Goal: Task Accomplishment & Management: Manage account settings

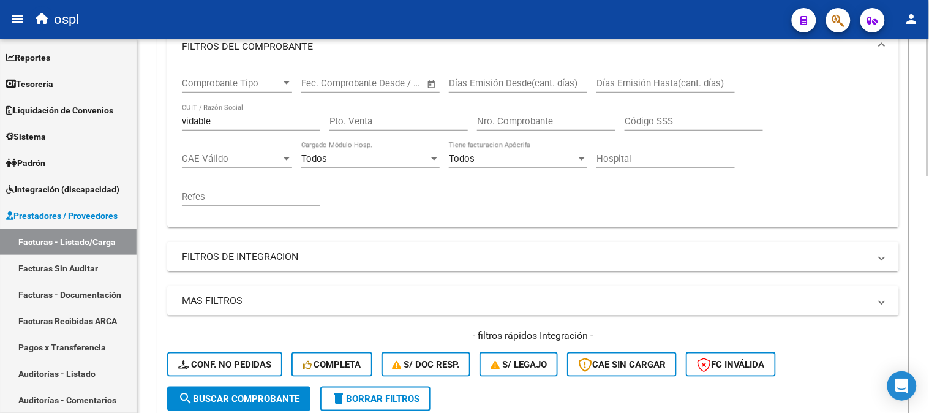
scroll to position [136, 0]
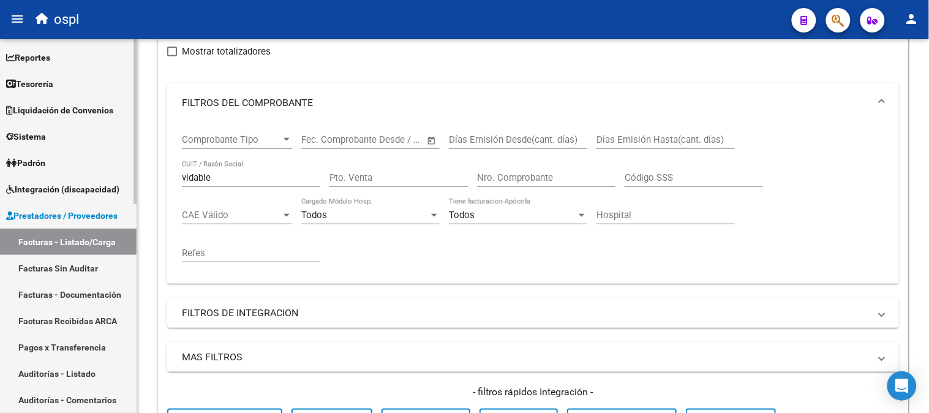
drag, startPoint x: 231, startPoint y: 179, endPoint x: 0, endPoint y: 174, distance: 231.0
click at [0, 188] on mat-sidenav-container "Firma Express Reportes Tablero de Control Ingresos Percibidos Análisis de todos…" at bounding box center [464, 226] width 929 height 374
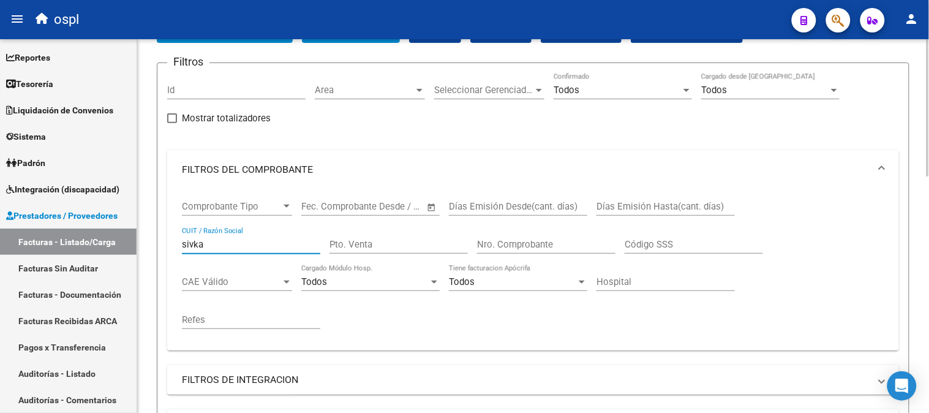
scroll to position [68, 0]
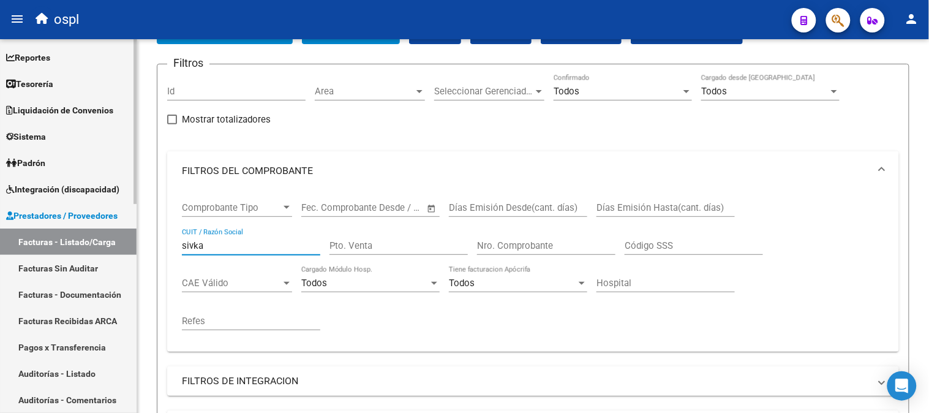
drag, startPoint x: 271, startPoint y: 247, endPoint x: 0, endPoint y: 204, distance: 274.2
click at [0, 205] on mat-sidenav-container "Firma Express Reportes Tablero de Control Ingresos Percibidos Análisis de todos…" at bounding box center [464, 226] width 929 height 374
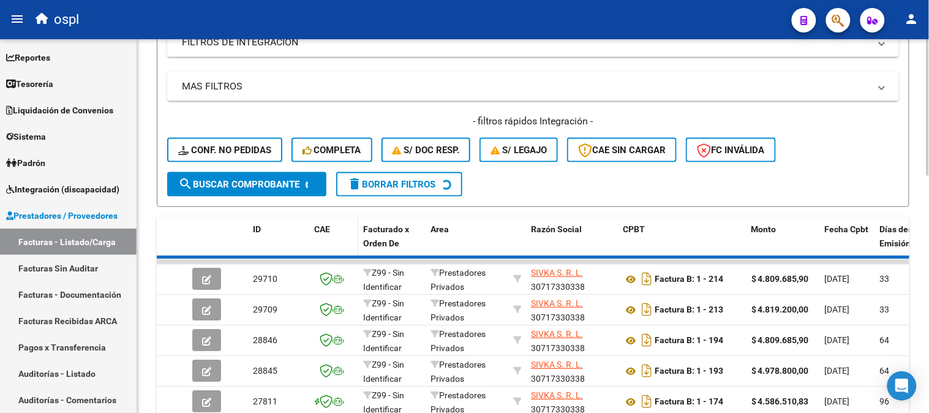
scroll to position [408, 0]
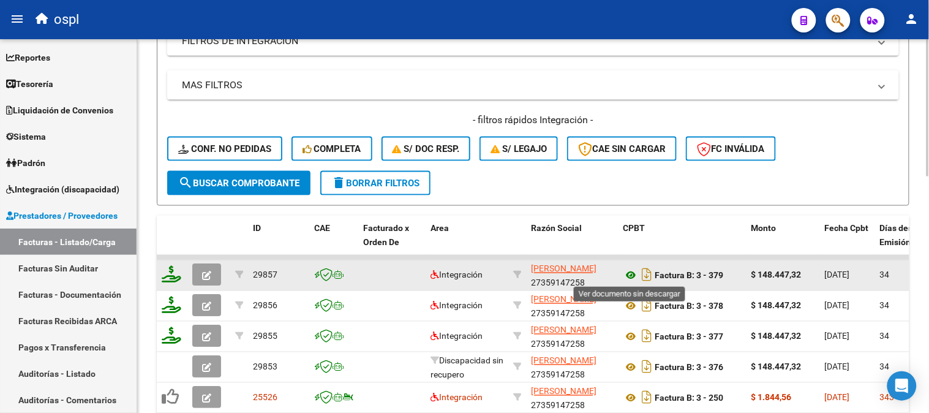
type input "MAÑAS"
click at [633, 272] on icon at bounding box center [631, 275] width 16 height 15
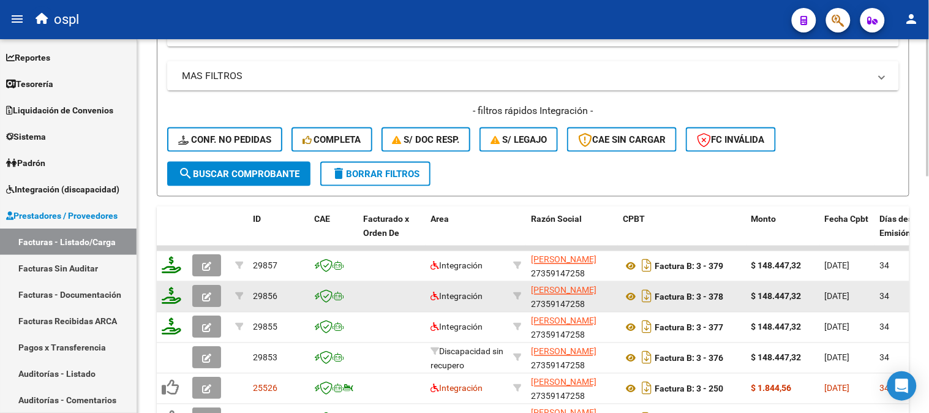
scroll to position [441, 0]
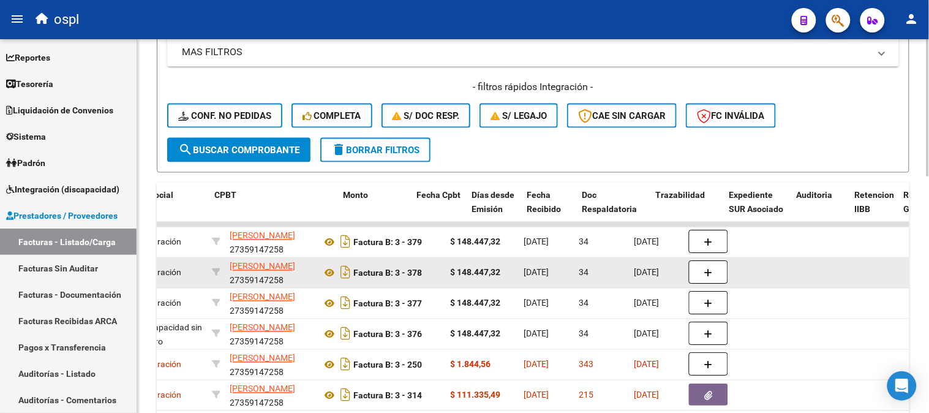
drag, startPoint x: 368, startPoint y: 297, endPoint x: 456, endPoint y: 276, distance: 90.6
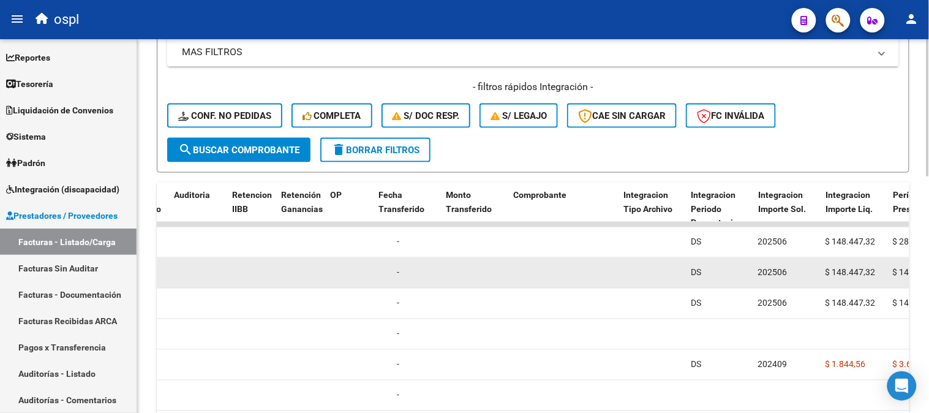
drag, startPoint x: 475, startPoint y: 274, endPoint x: 536, endPoint y: 268, distance: 61.0
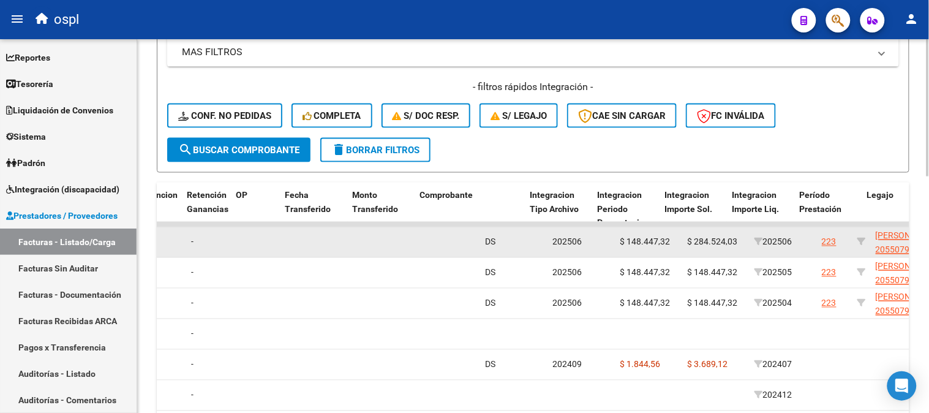
drag, startPoint x: 529, startPoint y: 271, endPoint x: 567, endPoint y: 254, distance: 42.2
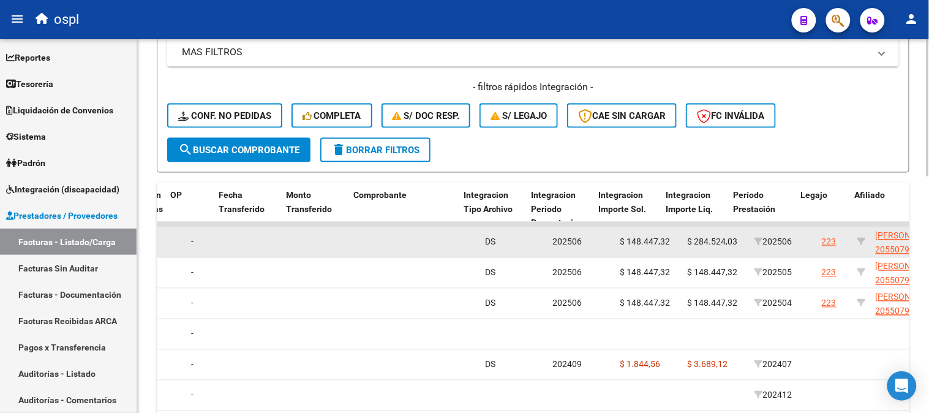
scroll to position [0, 1191]
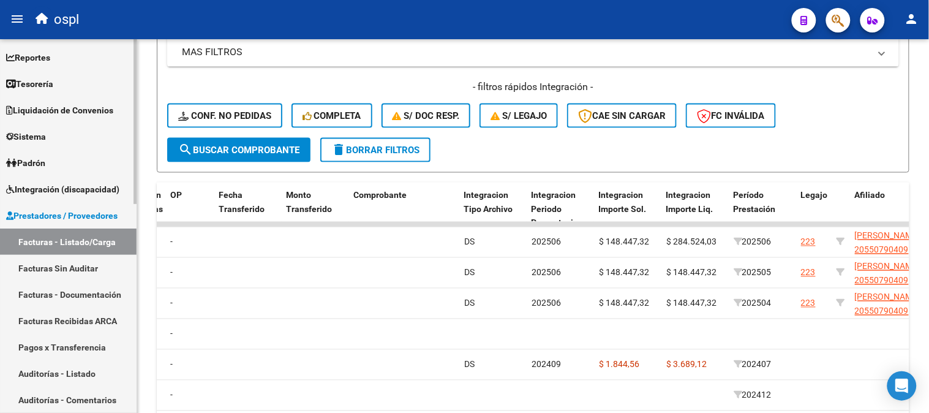
click at [47, 216] on span "Prestadores / Proveedores" at bounding box center [61, 215] width 111 height 13
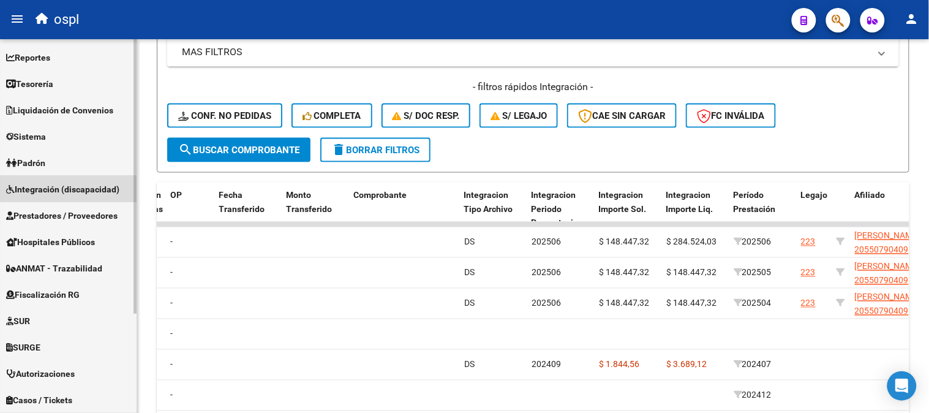
click at [62, 189] on span "Integración (discapacidad)" at bounding box center [62, 189] width 113 height 13
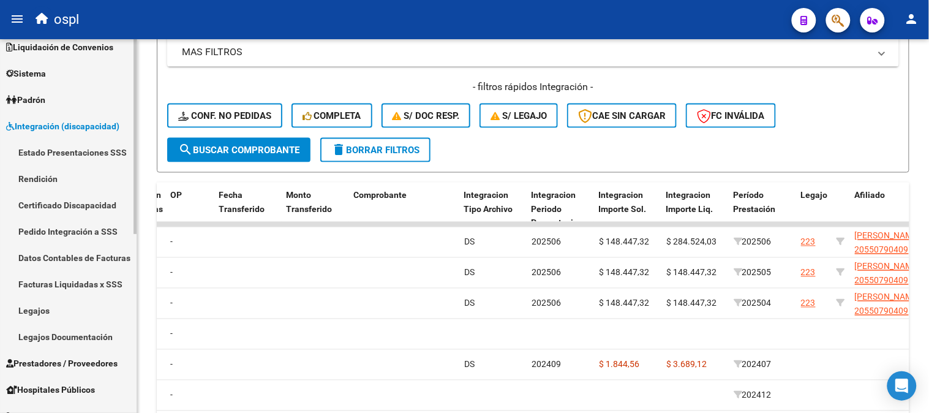
scroll to position [68, 0]
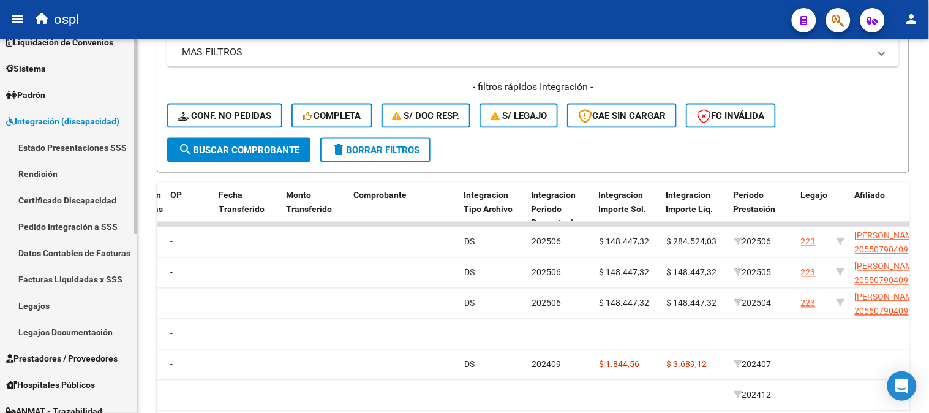
click at [70, 328] on link "Legajos Documentación" at bounding box center [68, 332] width 137 height 26
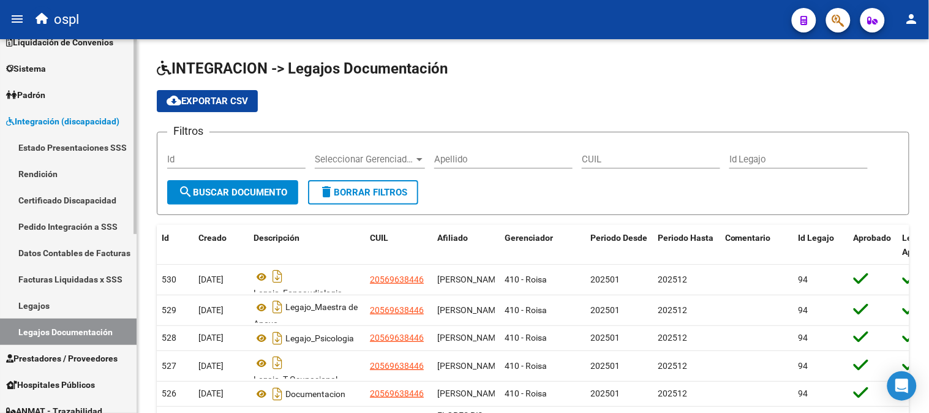
click at [81, 304] on link "Legajos" at bounding box center [68, 305] width 137 height 26
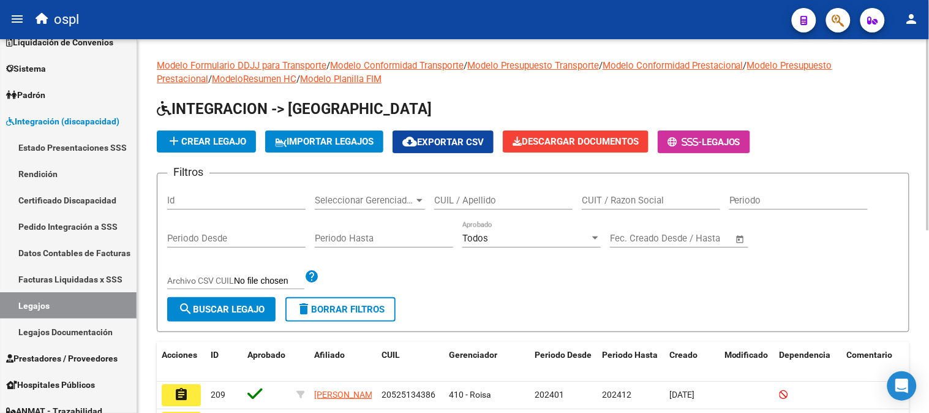
click at [647, 205] on input "CUIT / Razon Social" at bounding box center [651, 200] width 138 height 11
paste input "[PERSON_NAME]"
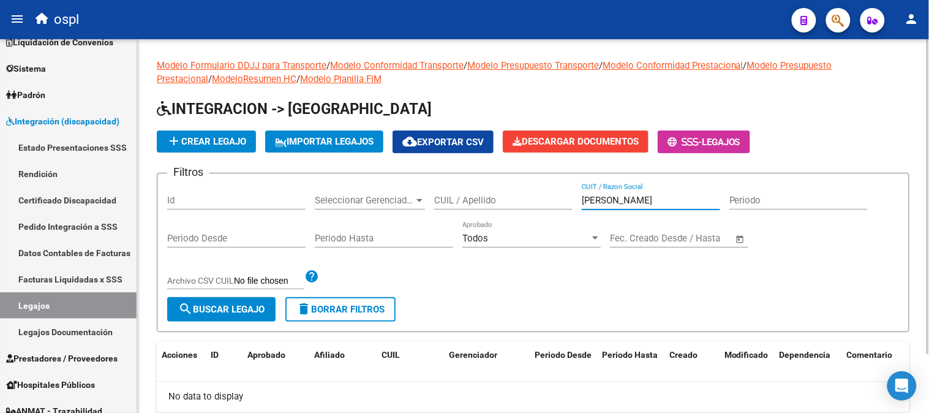
paste input "20339638838"
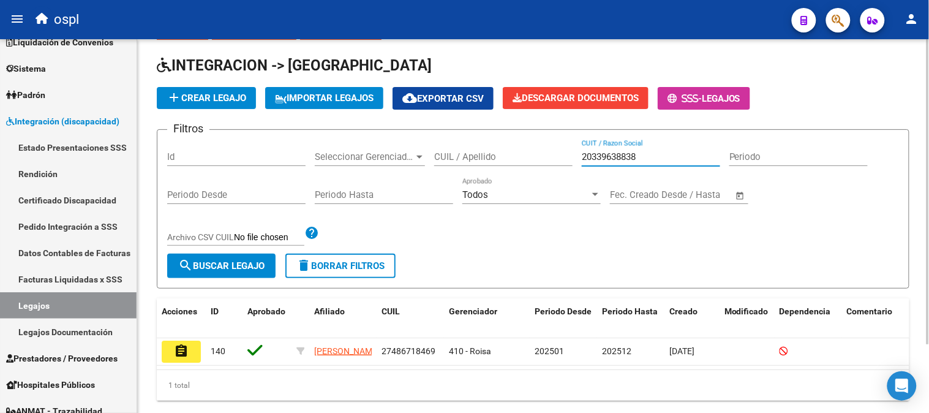
scroll to position [83, 0]
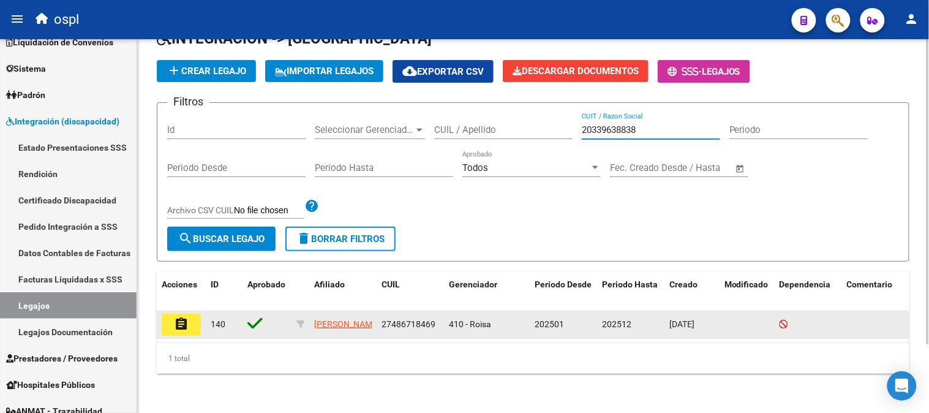
type input "20339638838"
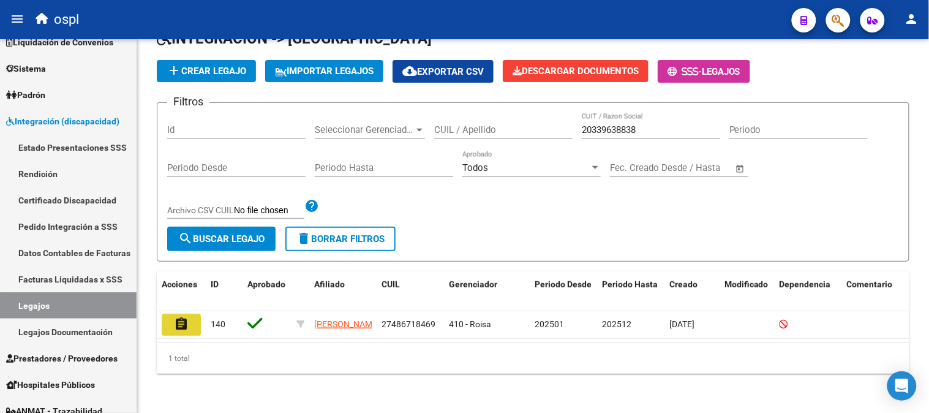
click at [172, 315] on button "assignment" at bounding box center [181, 325] width 39 height 22
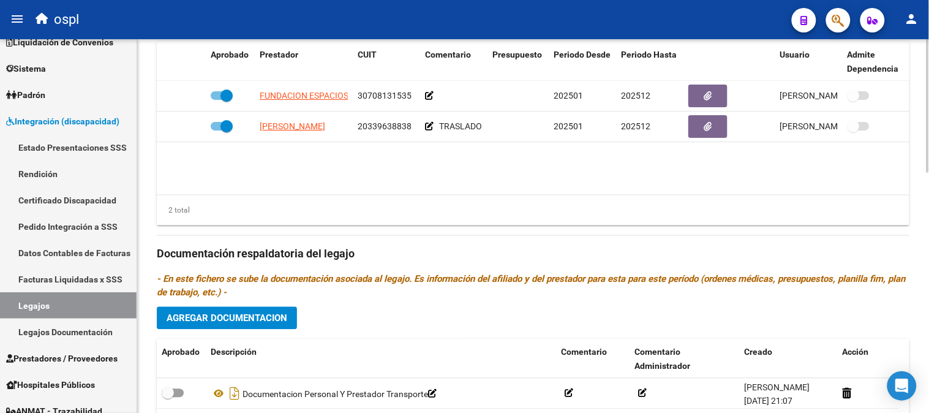
scroll to position [669, 0]
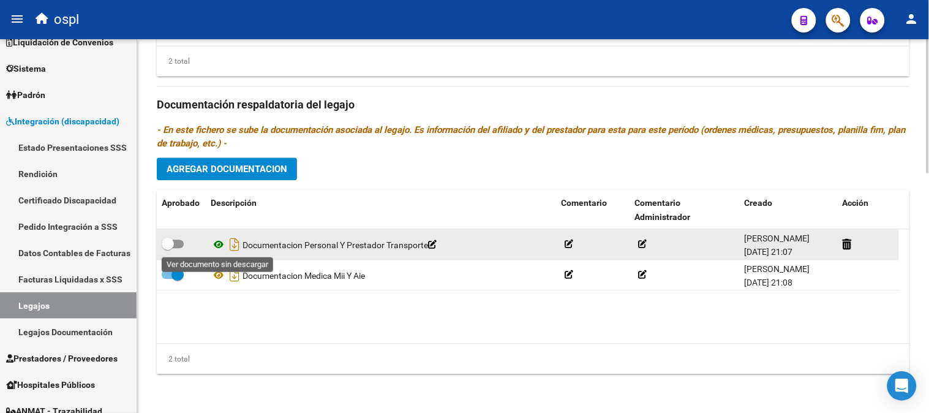
click at [222, 244] on icon at bounding box center [219, 244] width 16 height 15
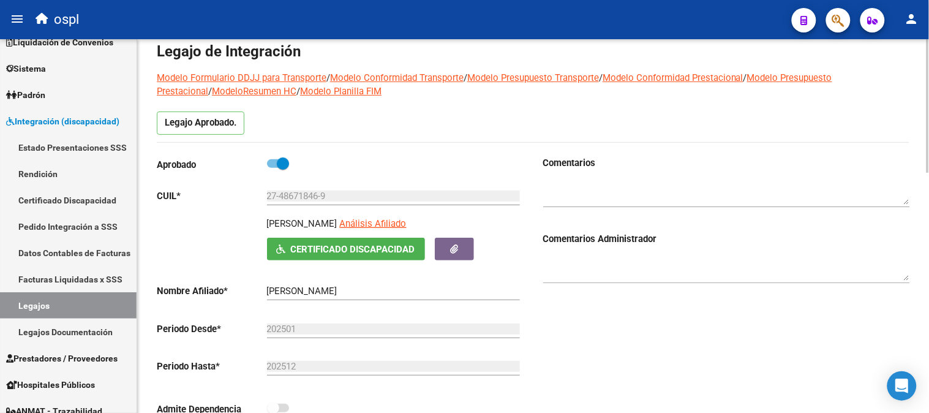
scroll to position [0, 0]
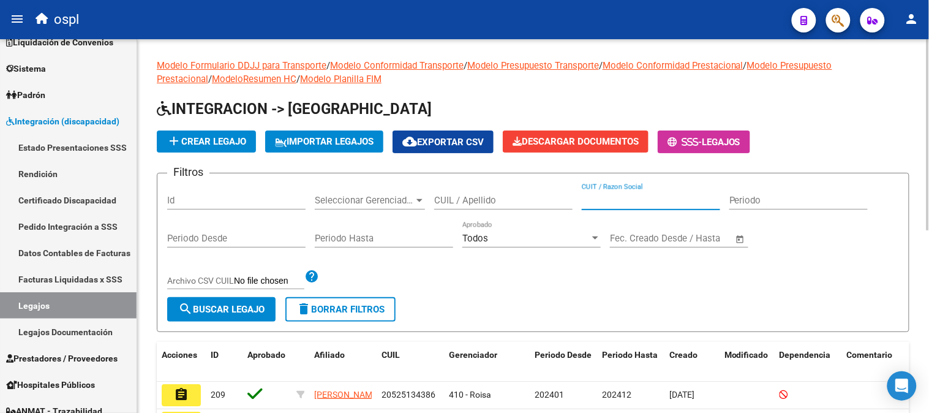
click at [617, 205] on input "CUIT / Razon Social" at bounding box center [651, 200] width 138 height 11
paste input "27338270580"
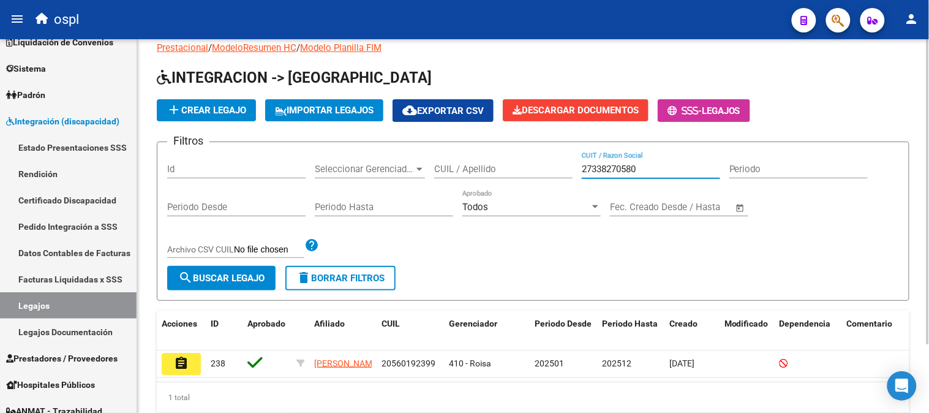
scroll to position [83, 0]
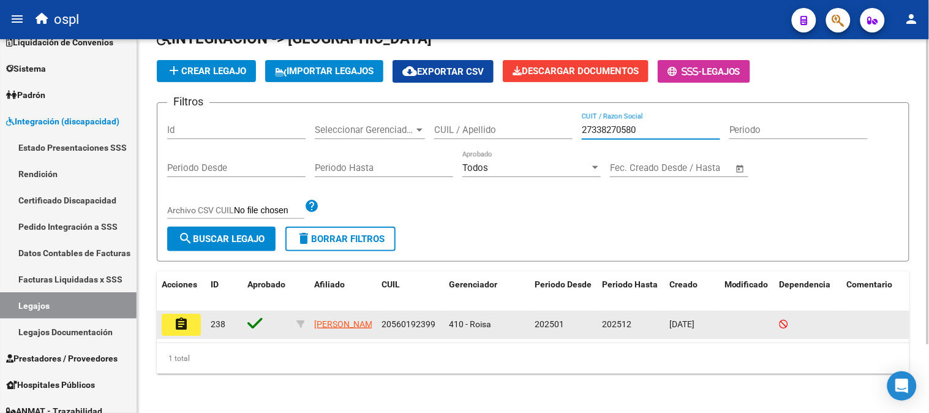
type input "27338270580"
click at [197, 314] on button "assignment" at bounding box center [181, 325] width 39 height 22
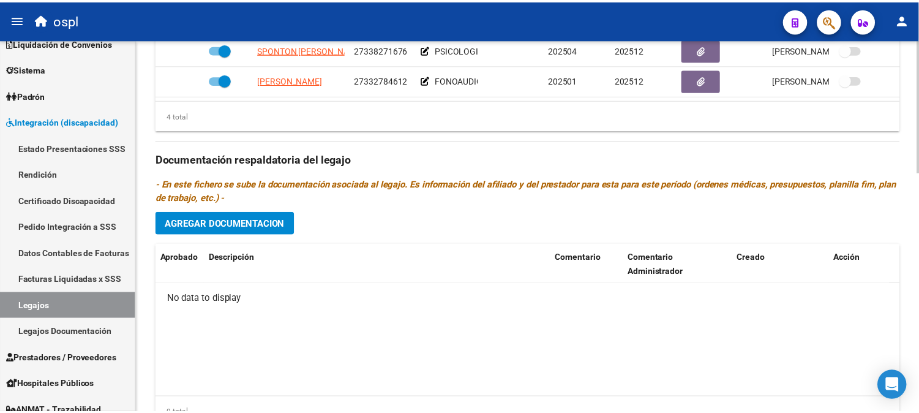
scroll to position [476, 0]
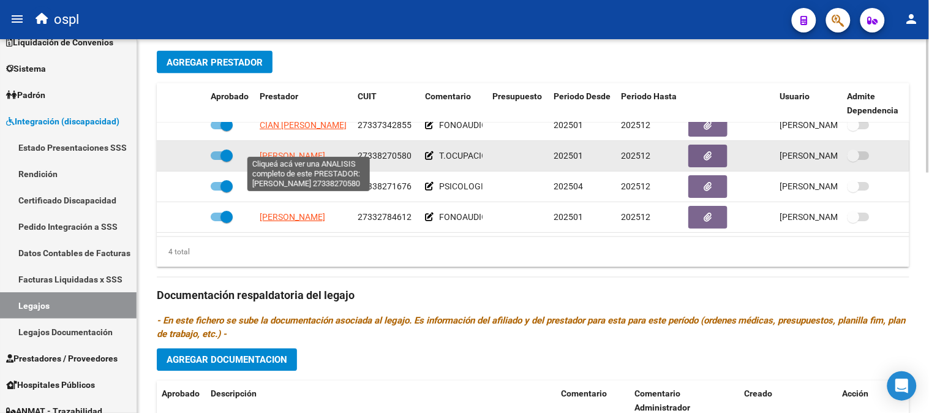
click at [325, 151] on span "[PERSON_NAME]" at bounding box center [293, 156] width 66 height 10
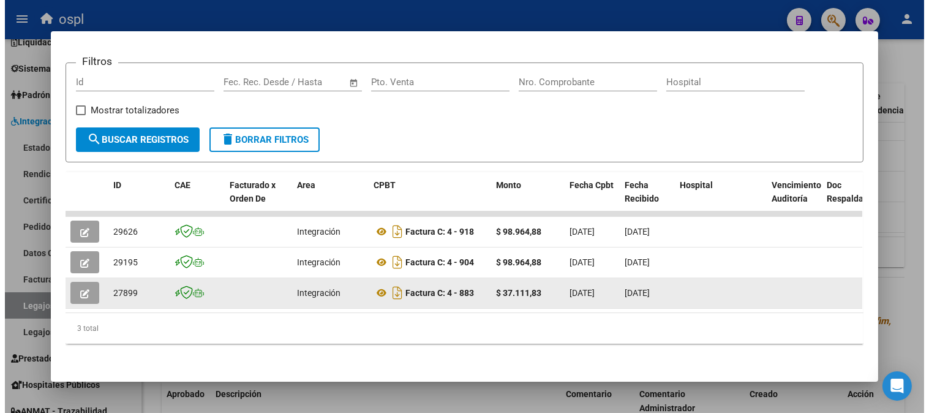
scroll to position [0, 0]
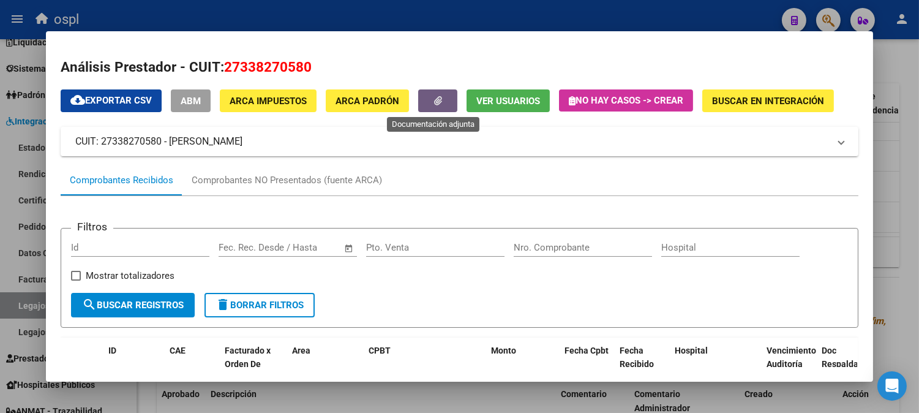
click at [421, 89] on button "button" at bounding box center [437, 100] width 39 height 23
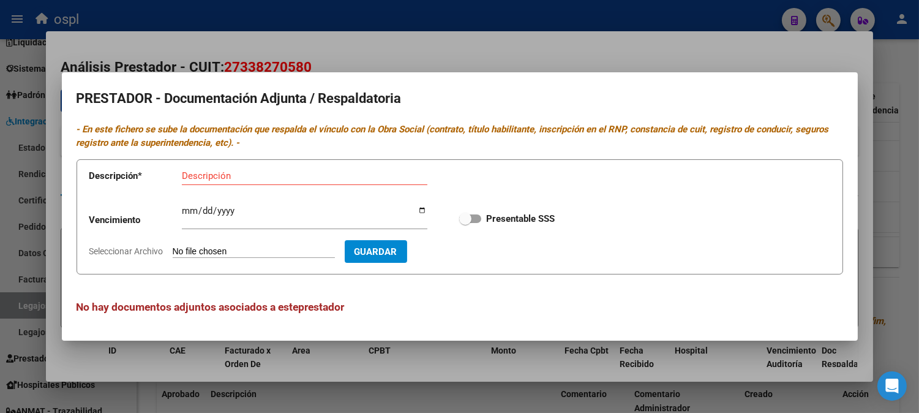
click at [526, 352] on div at bounding box center [459, 206] width 919 height 413
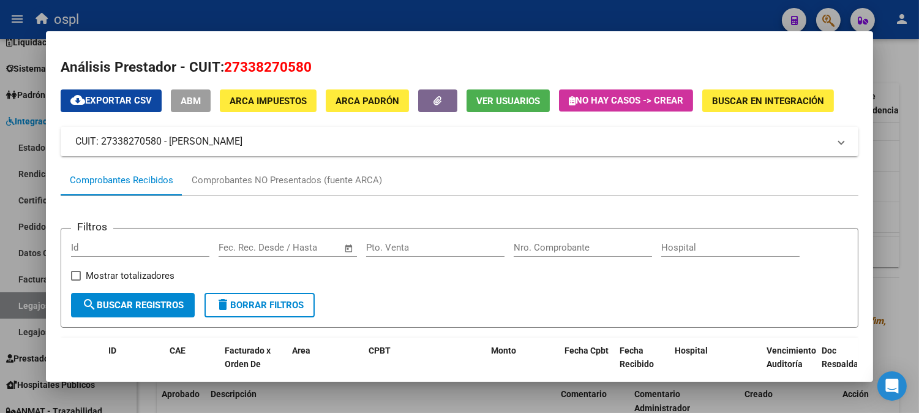
click at [506, 392] on div at bounding box center [459, 206] width 919 height 413
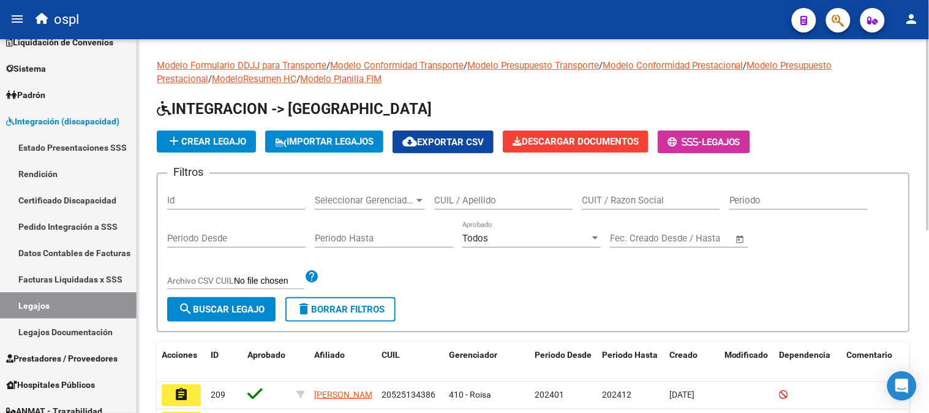
click at [663, 211] on div "CUIT / Razon Social" at bounding box center [651, 202] width 138 height 38
click at [662, 206] on div "CUIT / Razon Social" at bounding box center [651, 196] width 138 height 26
paste input "27337342855"
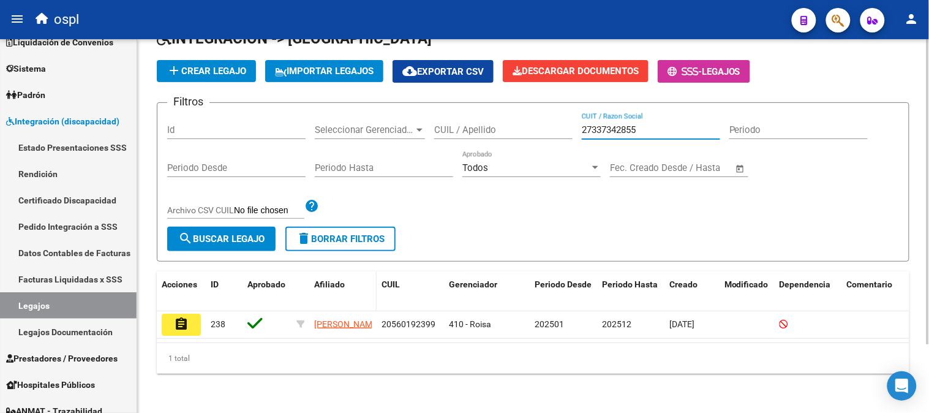
scroll to position [83, 0]
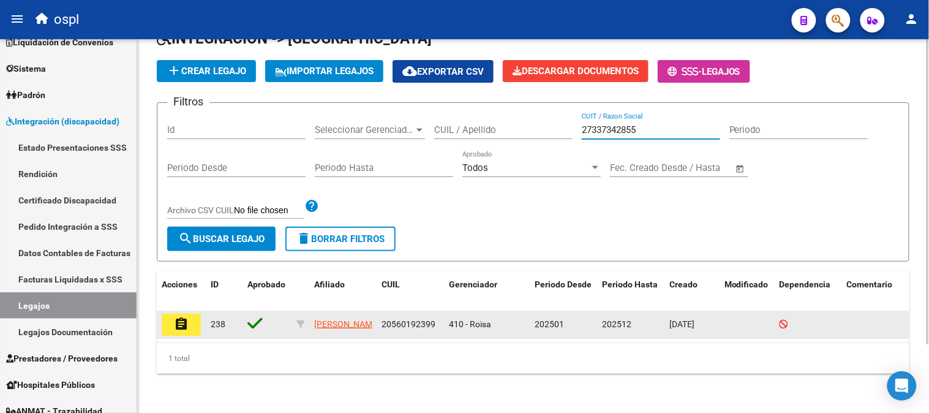
type input "27337342855"
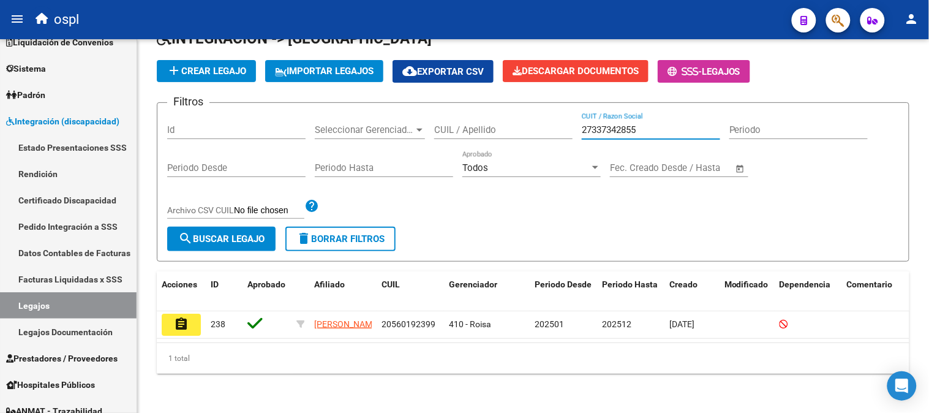
click at [170, 314] on button "assignment" at bounding box center [181, 325] width 39 height 22
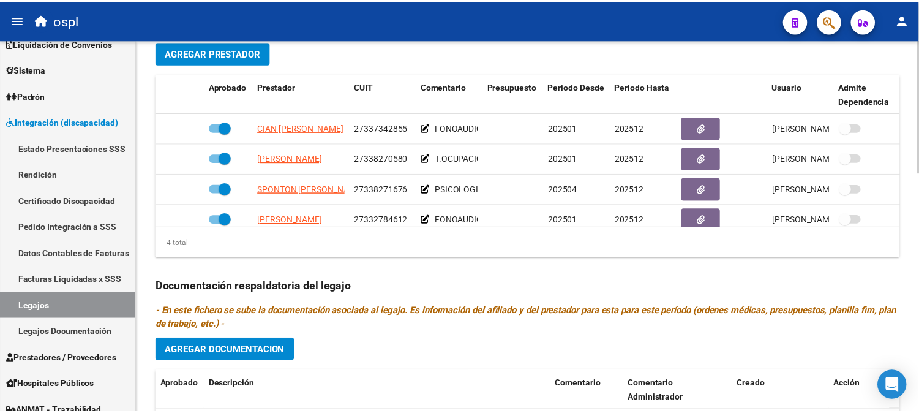
scroll to position [476, 0]
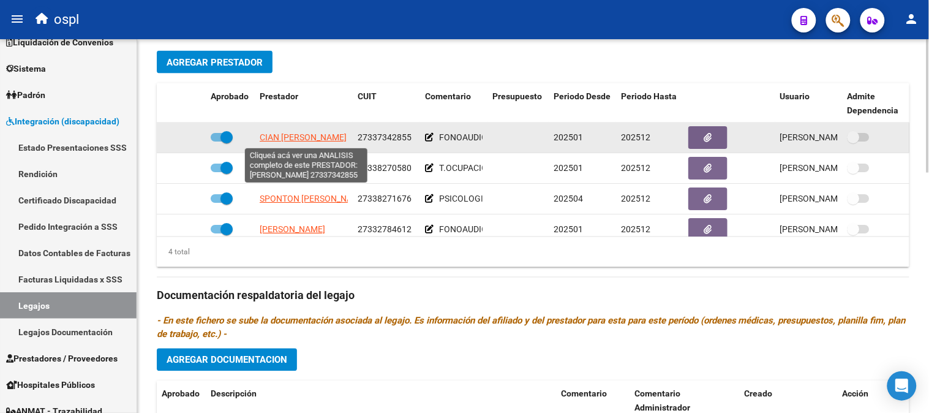
click at [314, 139] on span "CIAN [PERSON_NAME]" at bounding box center [303, 137] width 87 height 10
type textarea "27337342855"
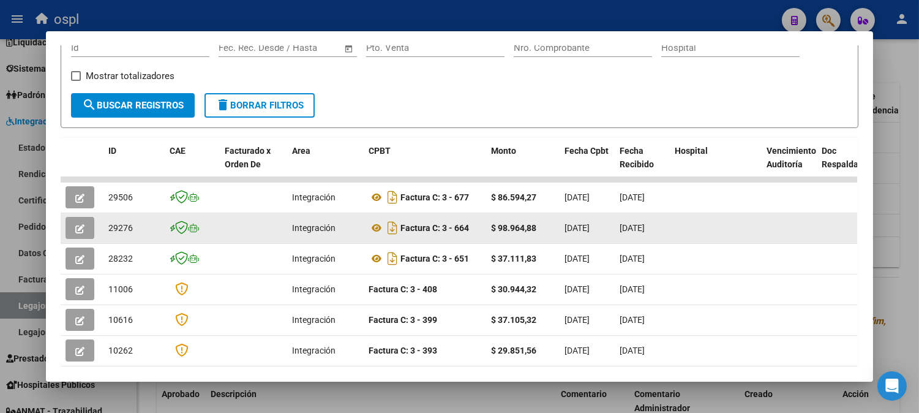
scroll to position [368, 0]
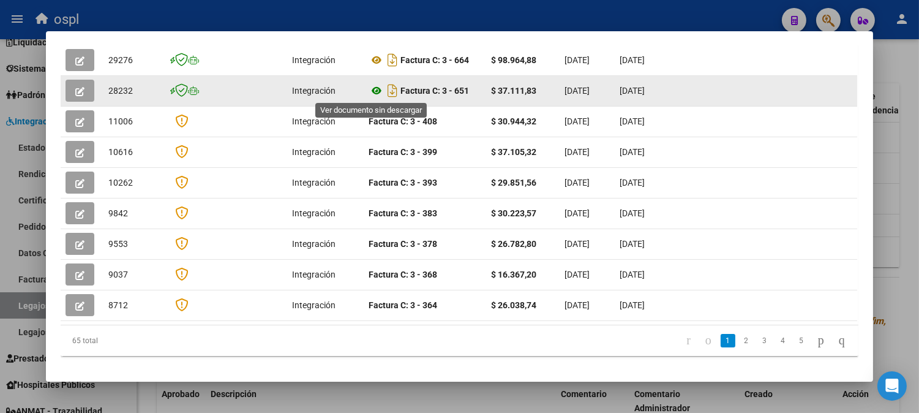
click at [369, 87] on icon at bounding box center [377, 90] width 16 height 15
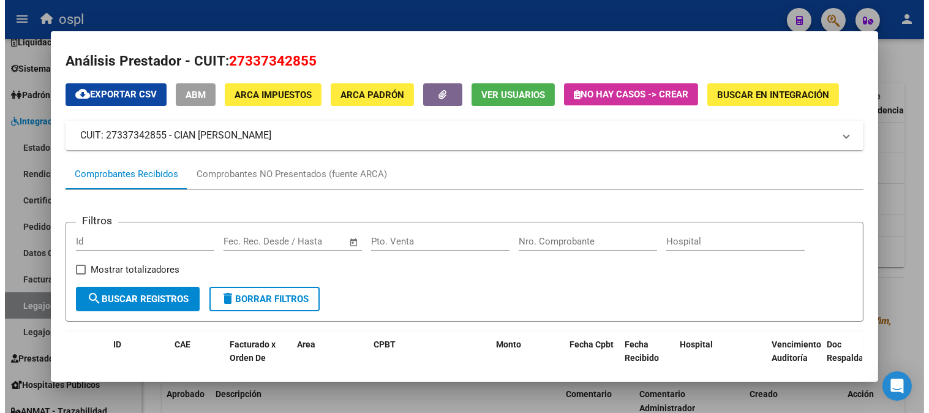
scroll to position [0, 0]
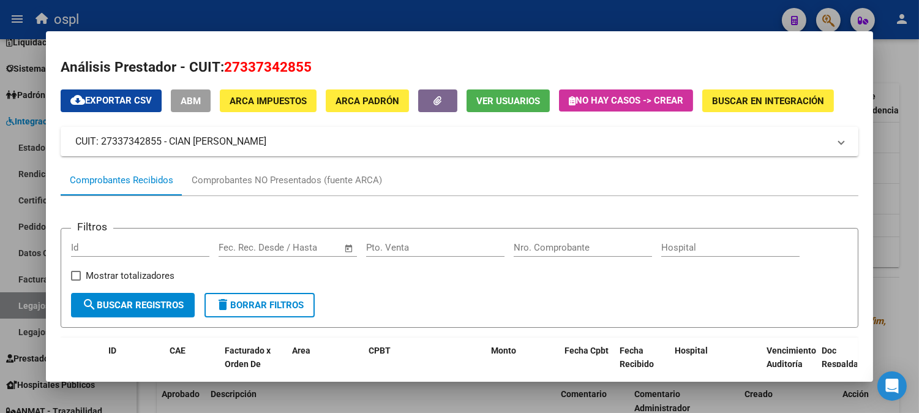
click at [434, 106] on span "button" at bounding box center [438, 101] width 8 height 11
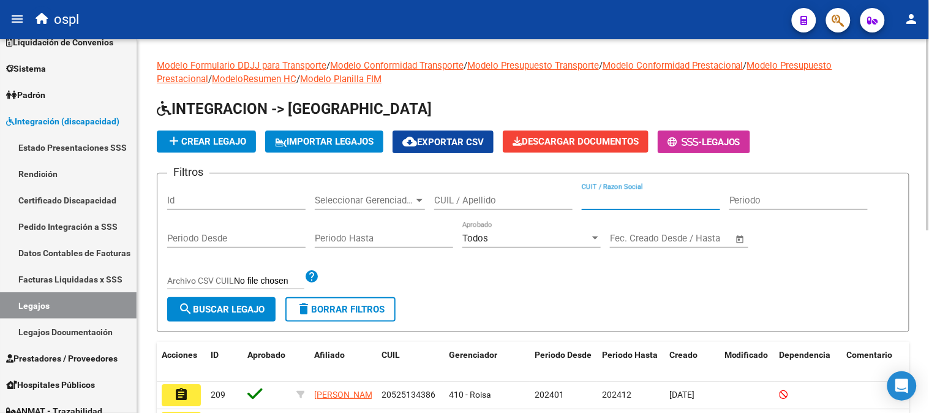
click at [628, 204] on input "CUIT / Razon Social" at bounding box center [651, 200] width 138 height 11
paste input "27252405572"
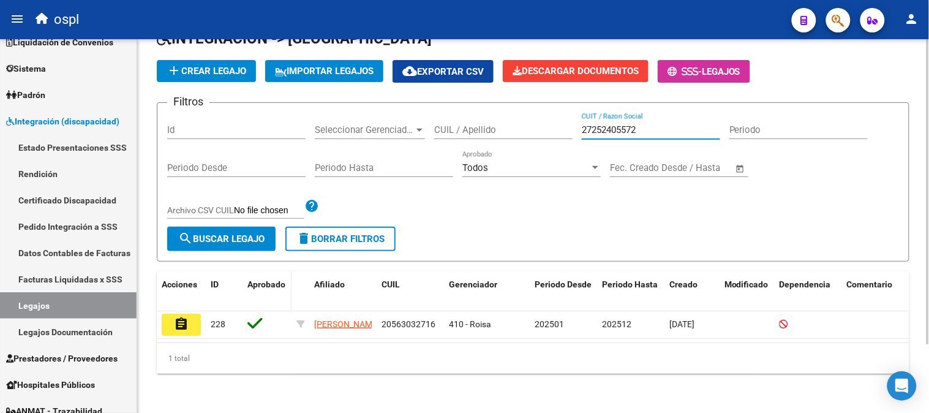
scroll to position [83, 0]
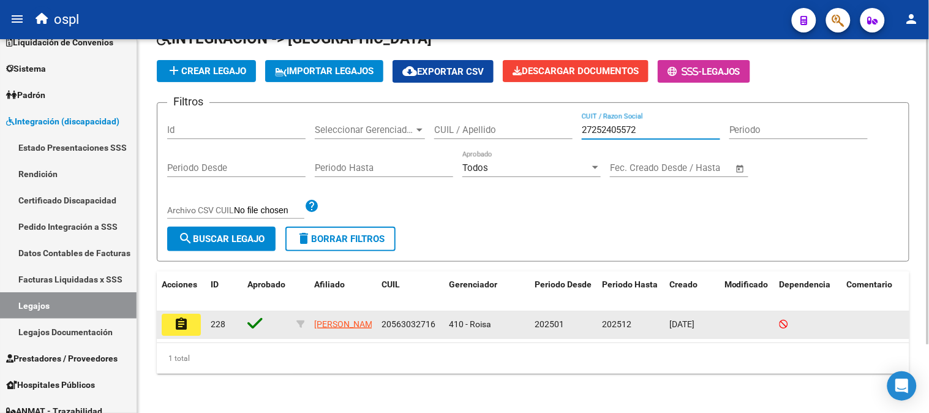
type input "27252405572"
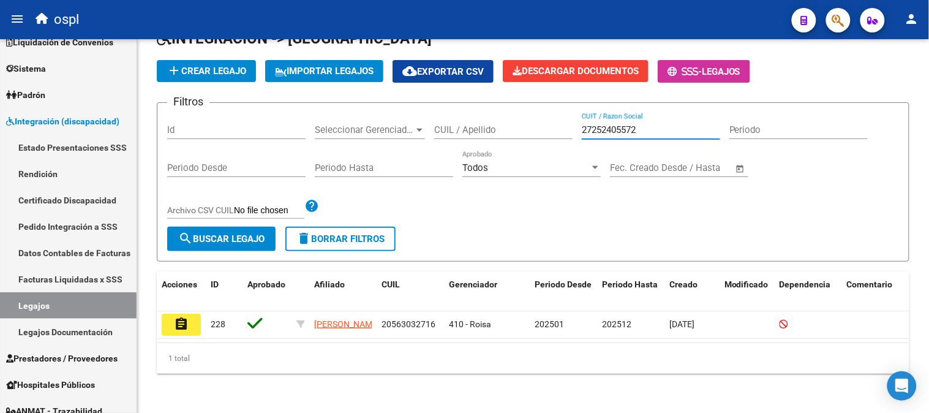
click at [181, 317] on mat-icon "assignment" at bounding box center [181, 324] width 15 height 15
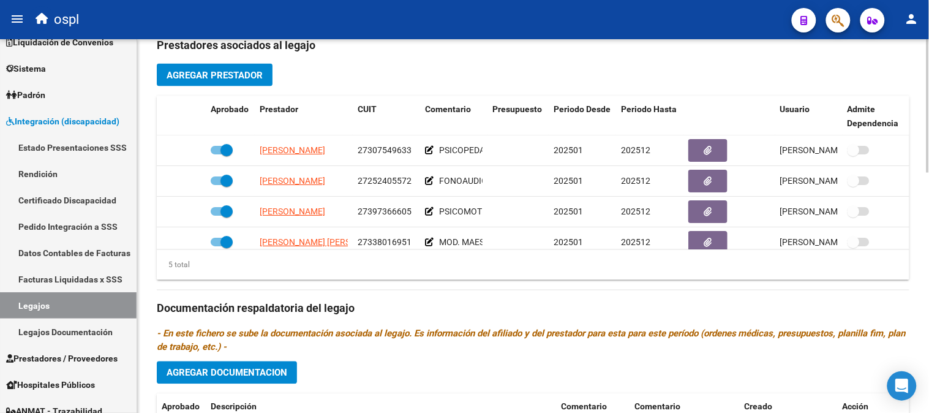
scroll to position [613, 0]
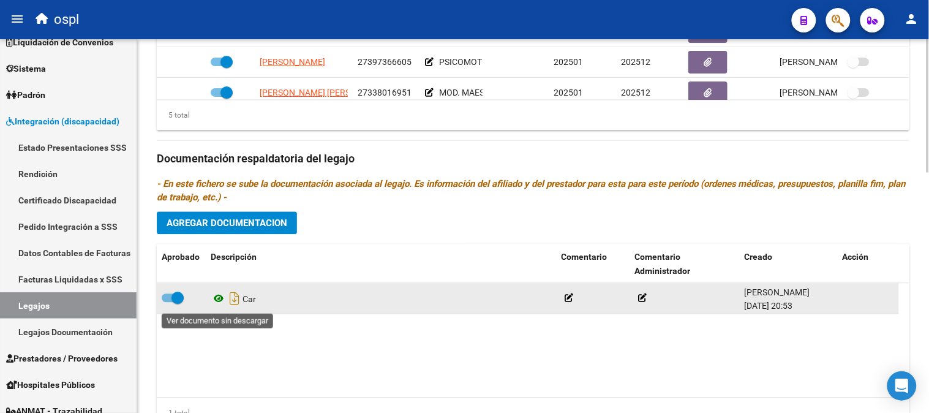
click at [224, 303] on icon at bounding box center [219, 299] width 16 height 15
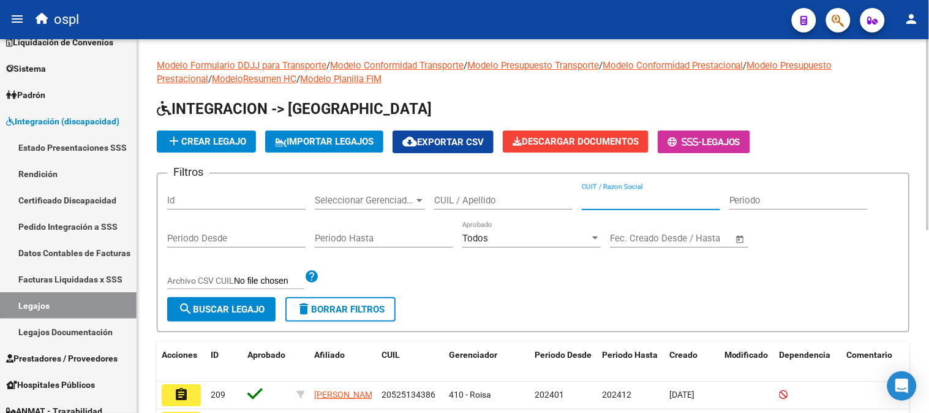
paste input "27307549633"
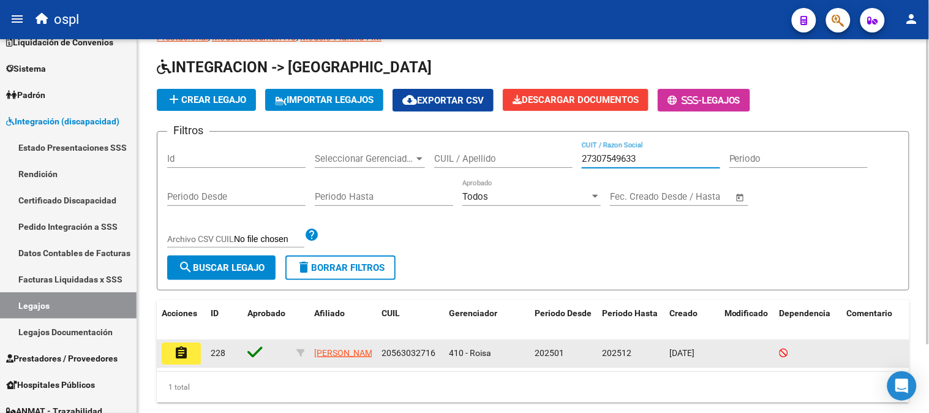
scroll to position [83, 0]
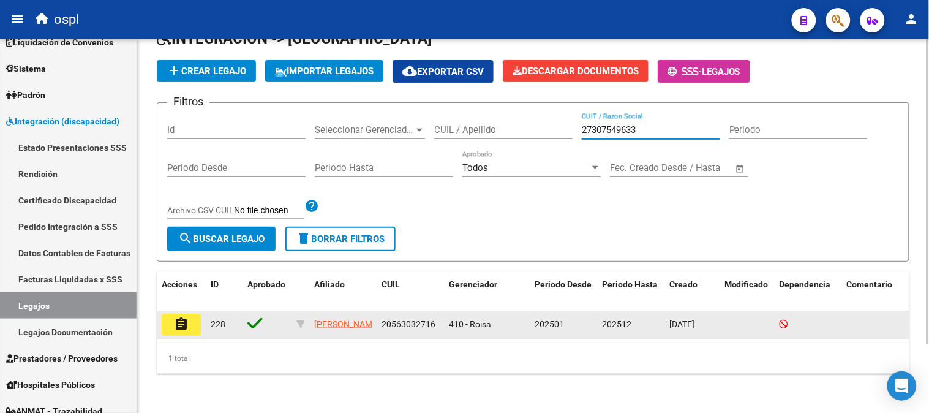
type input "27307549633"
click at [181, 319] on mat-icon "assignment" at bounding box center [181, 324] width 15 height 15
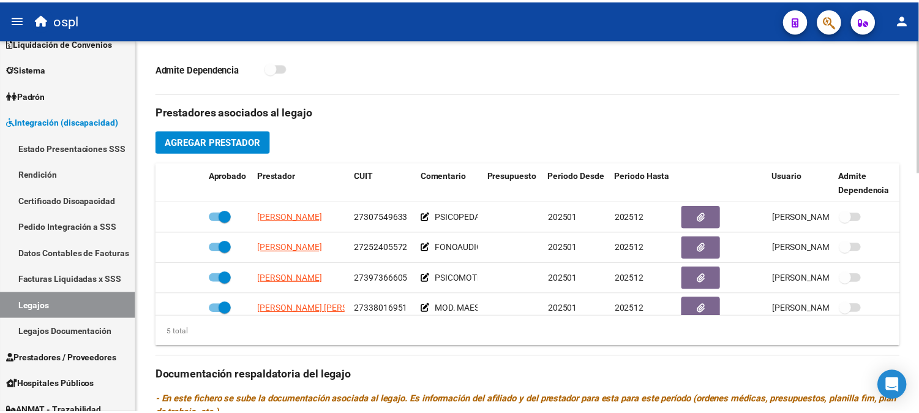
scroll to position [328, 0]
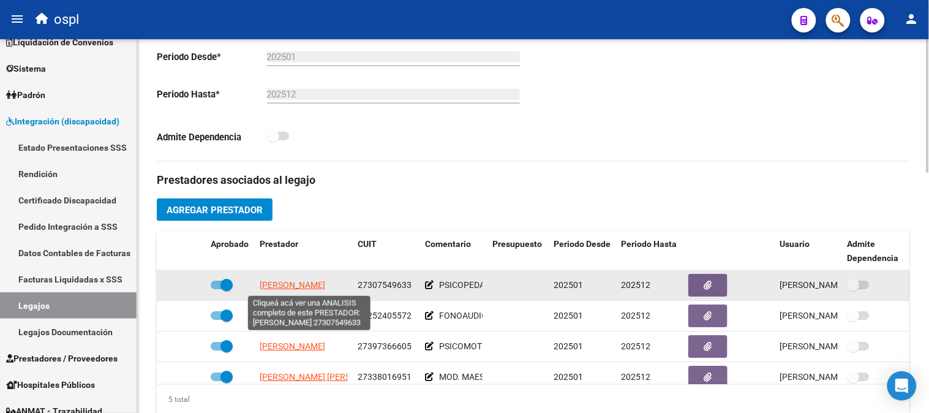
click at [285, 286] on span "[PERSON_NAME]" at bounding box center [293, 285] width 66 height 10
type textarea "27307549633"
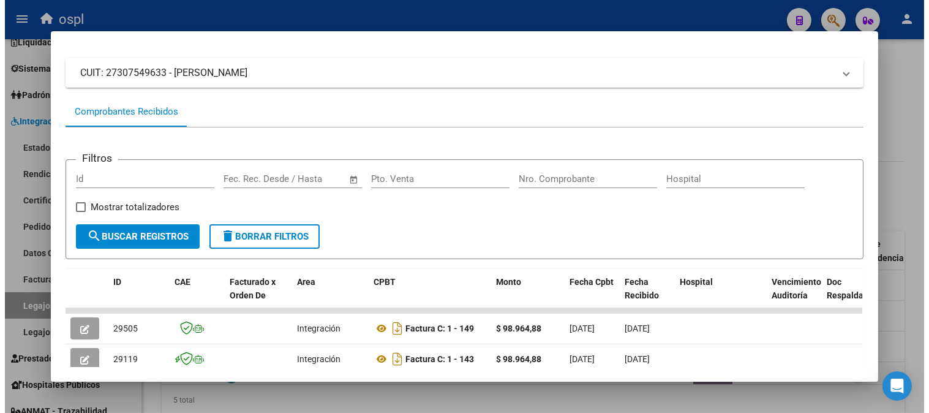
scroll to position [0, 0]
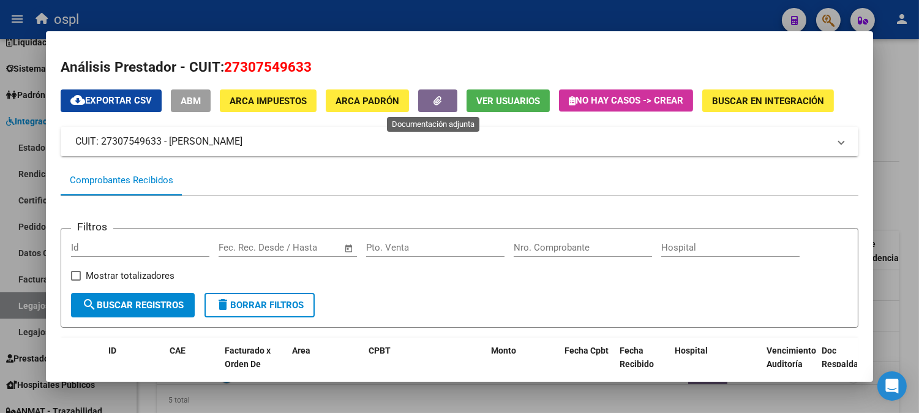
click at [443, 100] on button "button" at bounding box center [437, 100] width 39 height 23
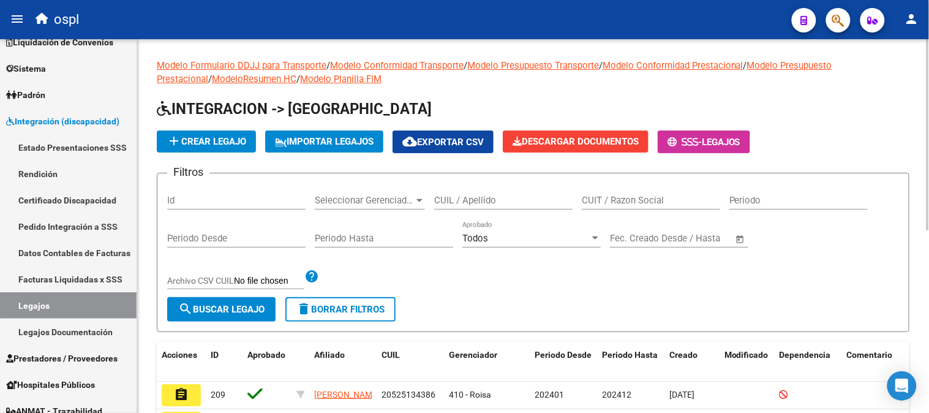
click at [640, 194] on div "CUIT / Razon Social" at bounding box center [651, 196] width 138 height 26
click at [640, 199] on input "CUIT / Razon Social" at bounding box center [651, 200] width 138 height 11
paste input "27397366605"
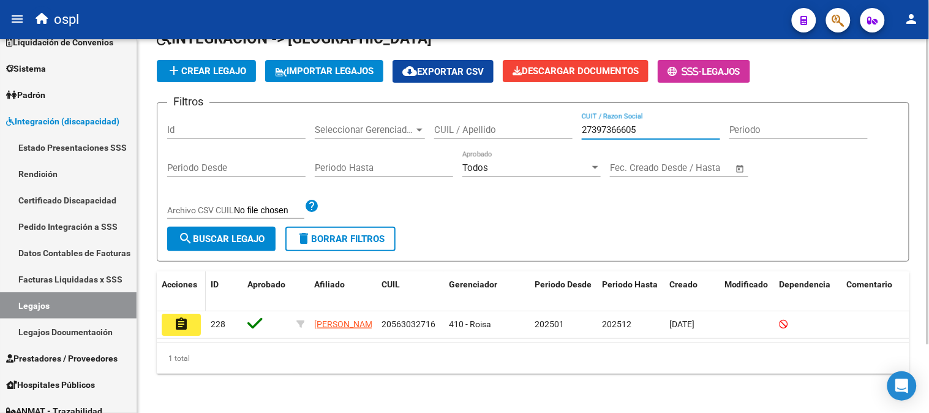
scroll to position [83, 0]
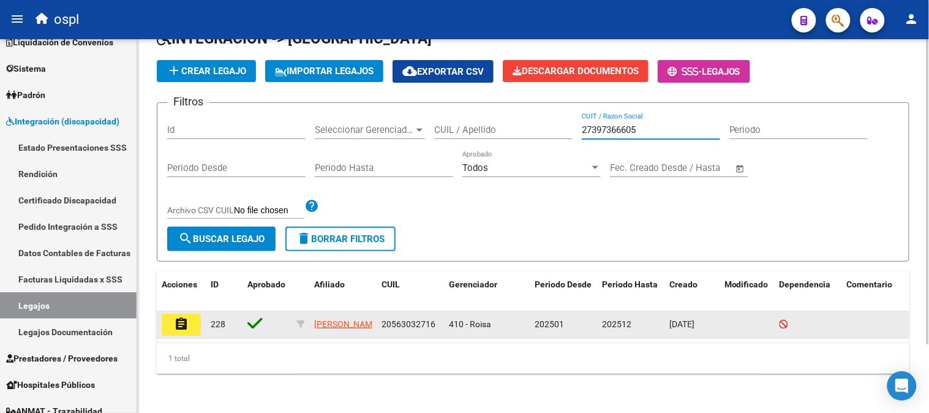
type input "27397366605"
click at [175, 317] on mat-icon "assignment" at bounding box center [181, 324] width 15 height 15
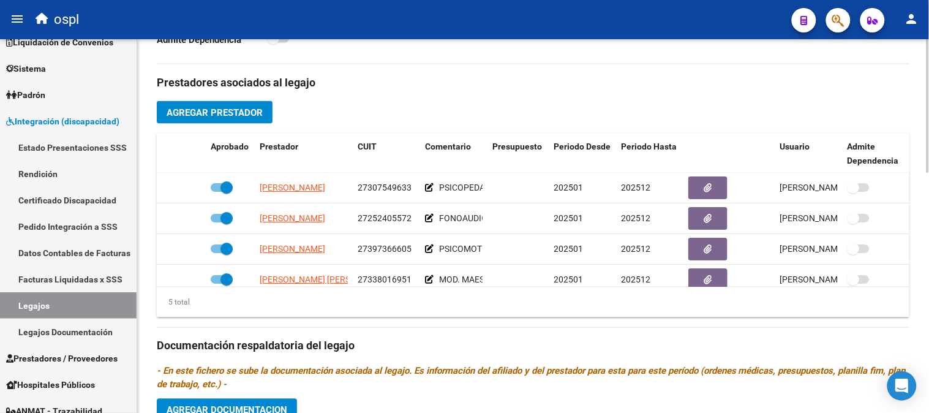
scroll to position [408, 0]
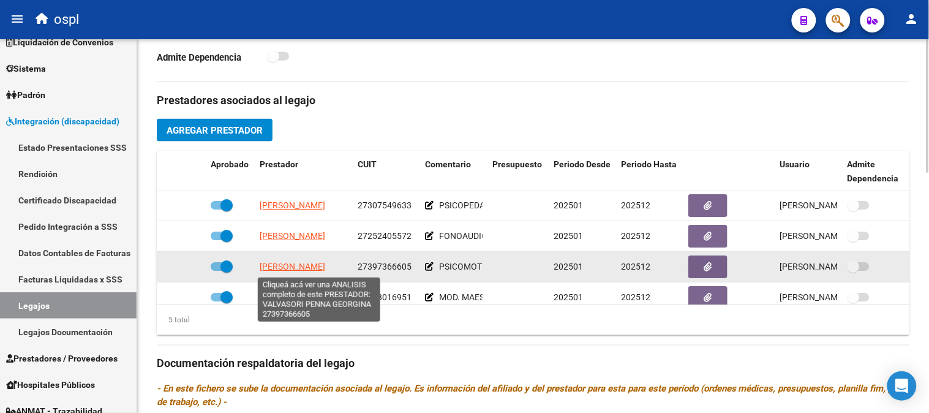
click at [309, 270] on span "[PERSON_NAME]" at bounding box center [293, 267] width 66 height 10
type textarea "27397366605"
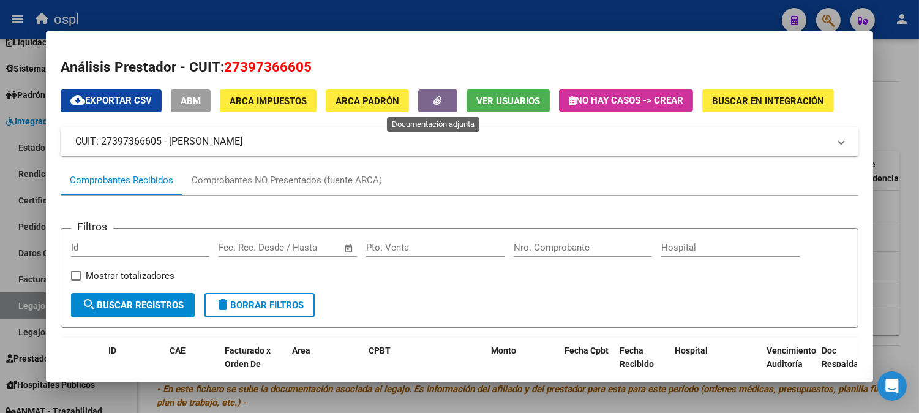
click at [426, 87] on div "Análisis Prestador - CUIT: 27397366605 cloud_download Exportar CSV ABM ARCA Imp…" at bounding box center [460, 279] width 798 height 445
click at [426, 90] on button "button" at bounding box center [437, 100] width 39 height 23
